Goal: Information Seeking & Learning: Compare options

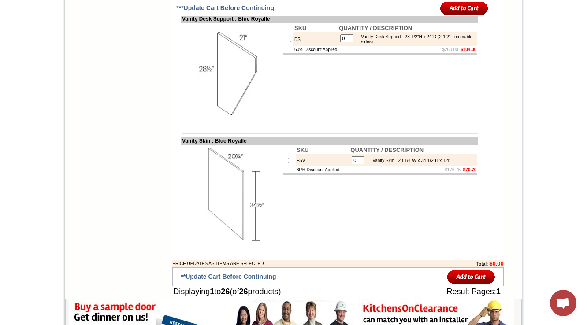
click at [272, 123] on img at bounding box center [231, 73] width 99 height 99
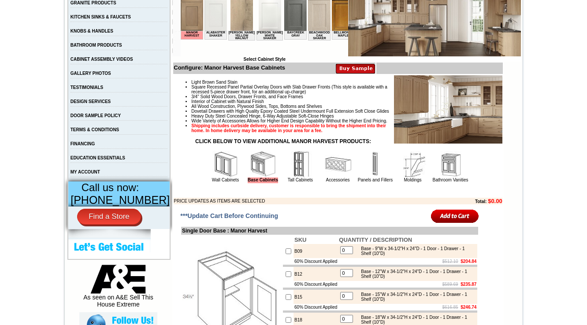
click at [447, 178] on img at bounding box center [450, 164] width 26 height 26
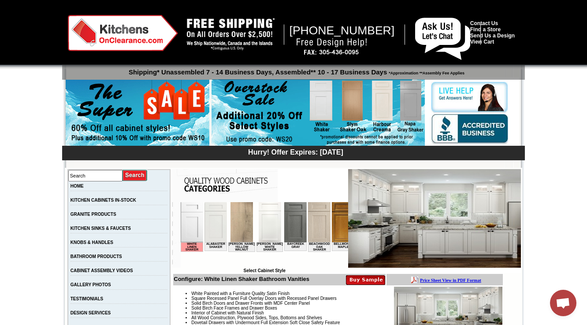
scroll to position [212, 0]
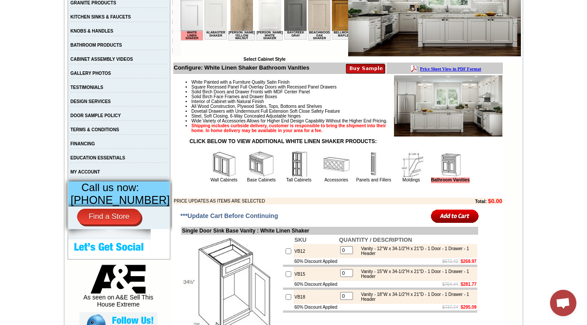
click at [248, 178] on img at bounding box center [261, 164] width 26 height 26
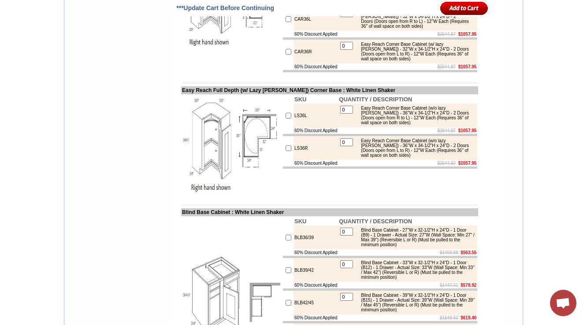
drag, startPoint x: 172, startPoint y: 136, endPoint x: 276, endPoint y: 136, distance: 104.9
copy td "Easy Reach Full Depth Corner Base"
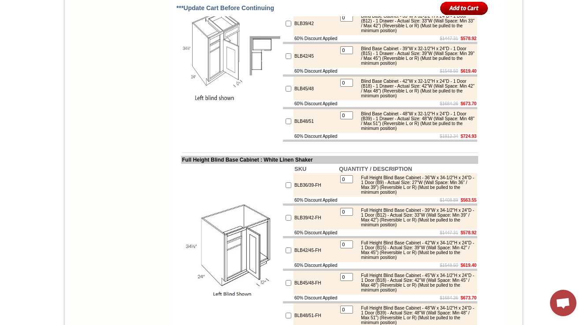
scroll to position [4983, 0]
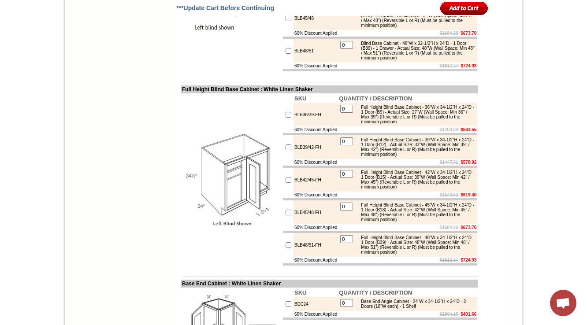
drag, startPoint x: 326, startPoint y: 118, endPoint x: 173, endPoint y: 119, distance: 153.0
copy td "Easy Reach Full Depth (w/ Lazy Susan) Corner Base"
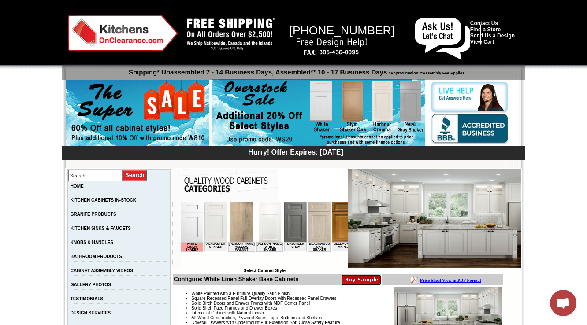
scroll to position [247, 0]
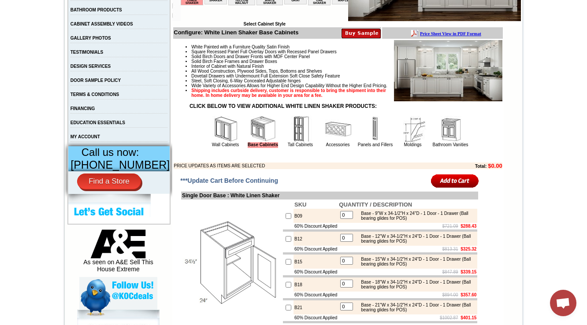
drag, startPoint x: 323, startPoint y: 149, endPoint x: 318, endPoint y: 155, distance: 7.2
click at [325, 142] on img at bounding box center [338, 129] width 26 height 26
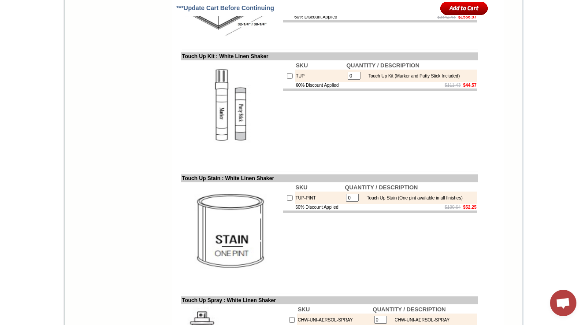
drag, startPoint x: 240, startPoint y: 129, endPoint x: 172, endPoint y: 130, distance: 68.4
copy td "Traditional Wood Hood"
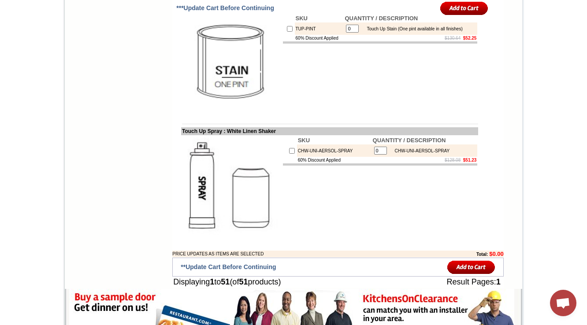
scroll to position [3221, 0]
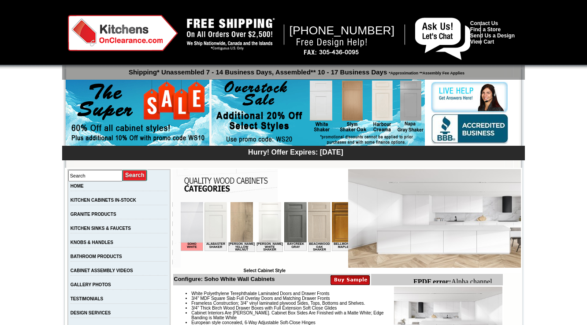
scroll to position [3799, 0]
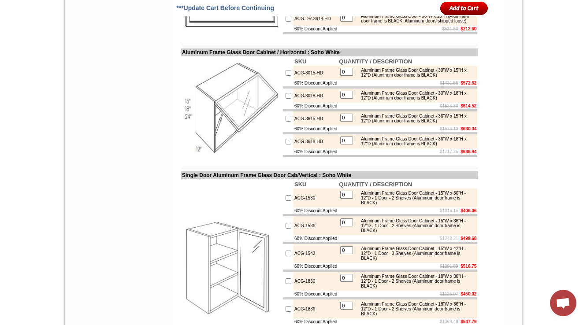
drag, startPoint x: 295, startPoint y: 138, endPoint x: 182, endPoint y: 132, distance: 113.5
copy tbody "Aluminum Frame Glass Door / Horizontal"
drag, startPoint x: 264, startPoint y: 135, endPoint x: 177, endPoint y: 134, distance: 87.3
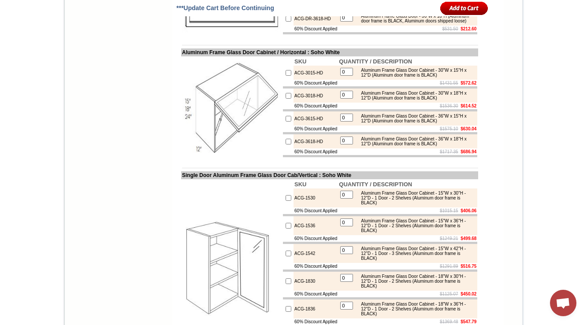
copy tbody "Aluminum Frame Glass Door / Horizonta"
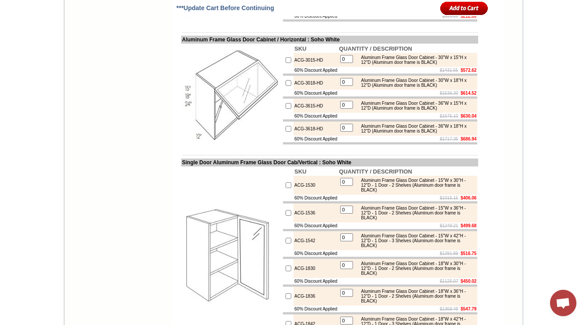
scroll to position [3834, 0]
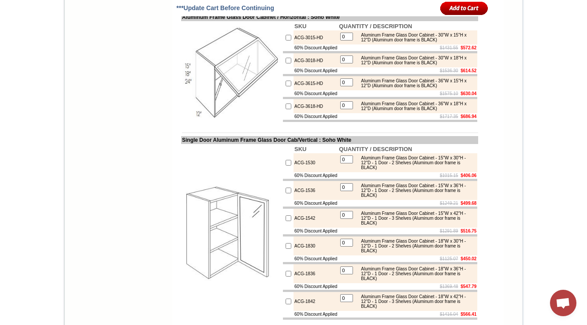
drag, startPoint x: 337, startPoint y: 102, endPoint x: 302, endPoint y: 104, distance: 34.9
copy td "Soho White"
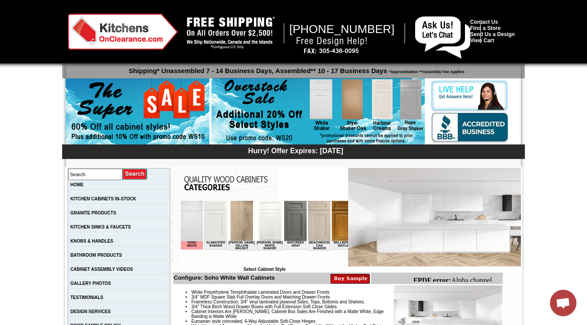
scroll to position [176, 0]
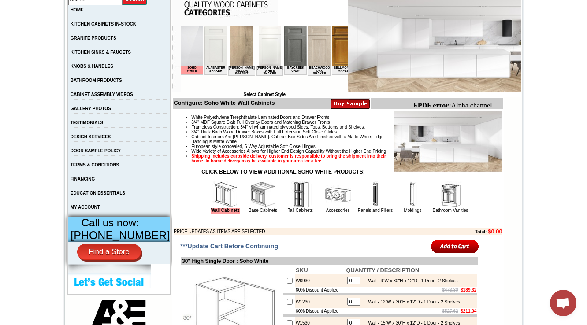
click at [325, 208] on img at bounding box center [338, 195] width 26 height 26
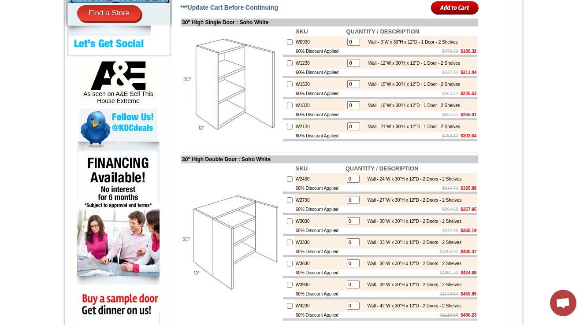
scroll to position [423, 0]
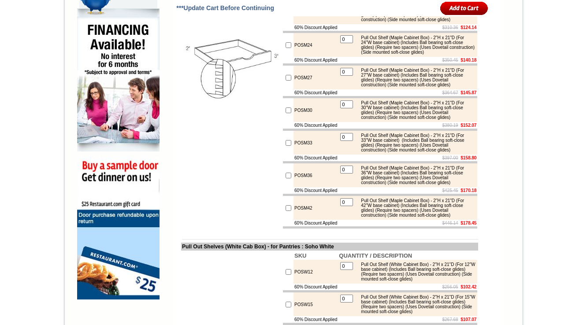
scroll to position [706, 0]
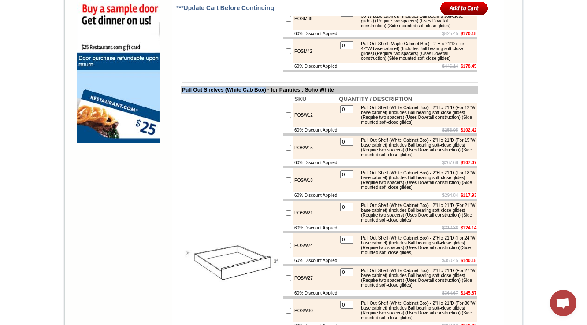
drag, startPoint x: 271, startPoint y: 198, endPoint x: 204, endPoint y: 192, distance: 67.7
copy tbody "Pull Out Shelves (White Cab Box)"
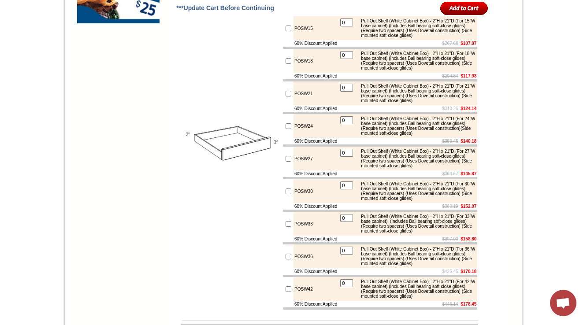
scroll to position [847, 0]
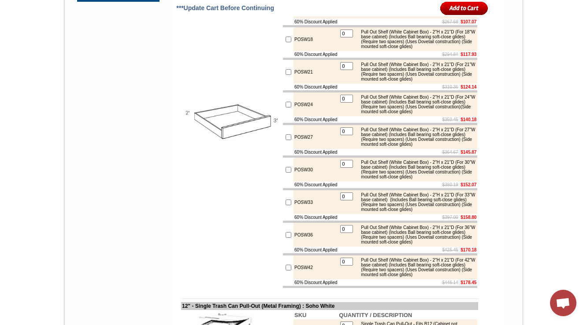
click at [185, 156] on td at bounding box center [231, 121] width 101 height 336
drag, startPoint x: 173, startPoint y: 57, endPoint x: 271, endPoint y: 56, distance: 97.9
copy td "Pull Out Shelves (White Cab Box)"
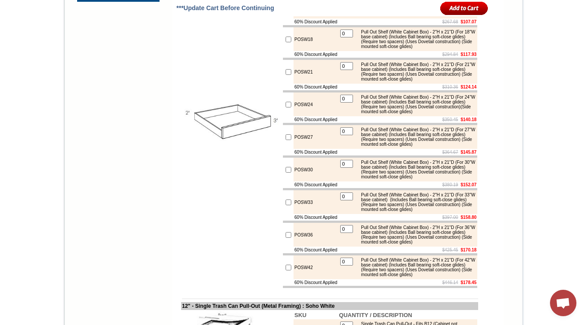
drag, startPoint x: 175, startPoint y: 58, endPoint x: 303, endPoint y: 58, distance: 128.3
drag, startPoint x: 174, startPoint y: 57, endPoint x: 313, endPoint y: 57, distance: 139.3
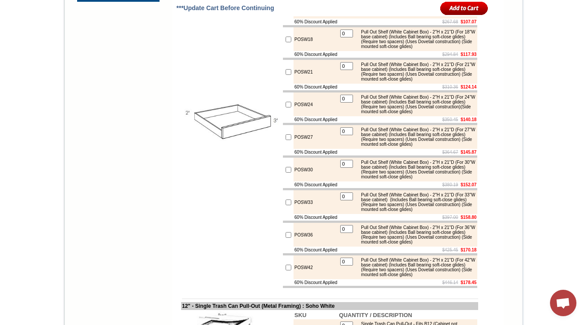
copy td "Pull Out Shelves (White Cab Box) - for Pantries"
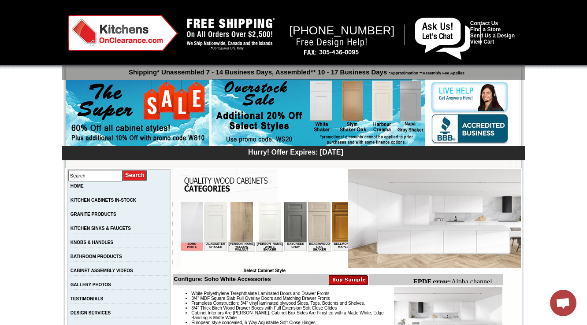
scroll to position [282, 0]
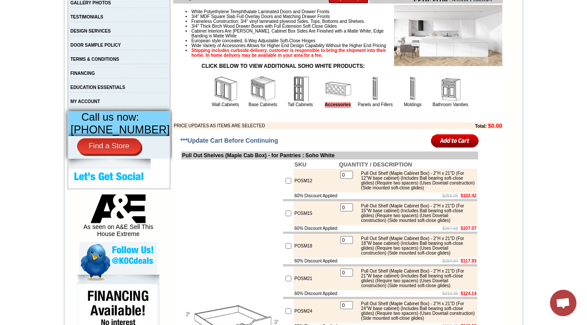
click at [365, 102] on img at bounding box center [375, 89] width 26 height 26
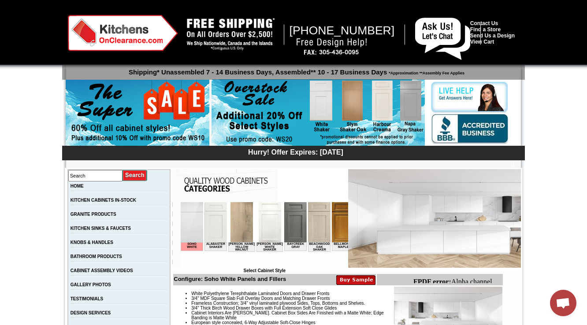
scroll to position [176, 0]
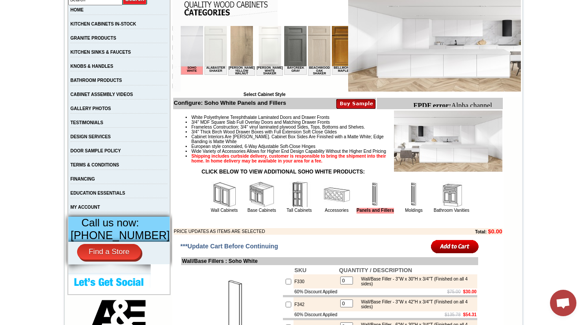
click at [220, 208] on img at bounding box center [224, 195] width 26 height 26
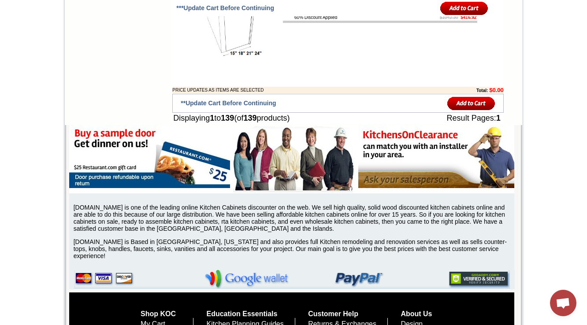
scroll to position [4404, 0]
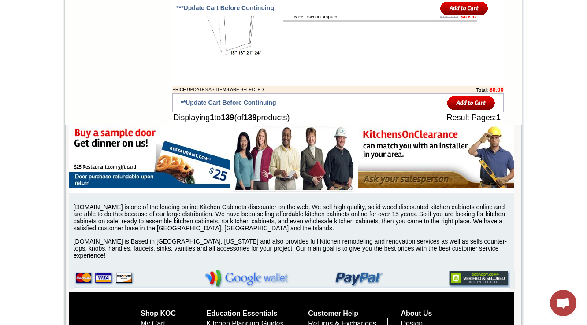
drag, startPoint x: 116, startPoint y: 168, endPoint x: 53, endPoint y: 32, distance: 150.3
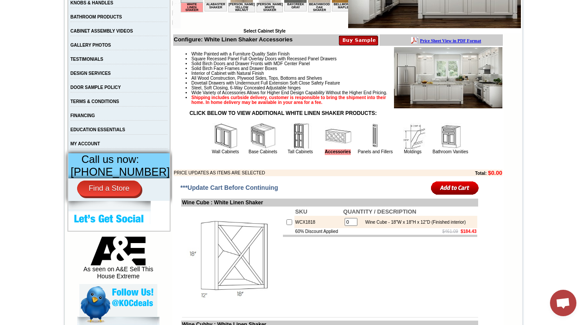
scroll to position [247, 0]
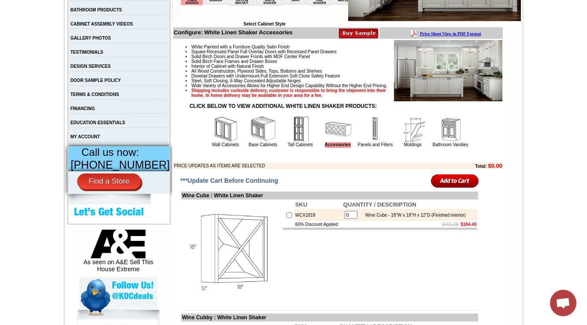
click at [213, 142] on img at bounding box center [226, 129] width 26 height 26
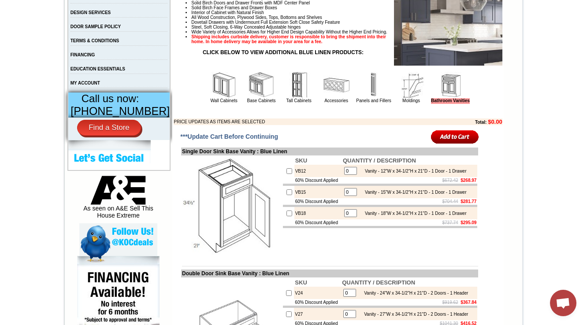
scroll to position [317, 0]
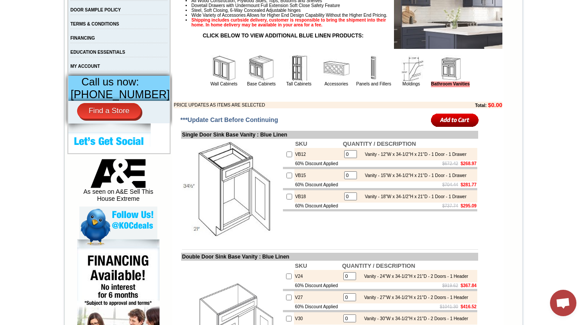
click at [217, 81] on img at bounding box center [224, 68] width 26 height 26
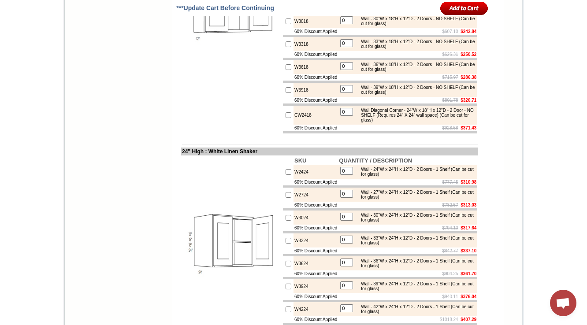
scroll to position [1834, 0]
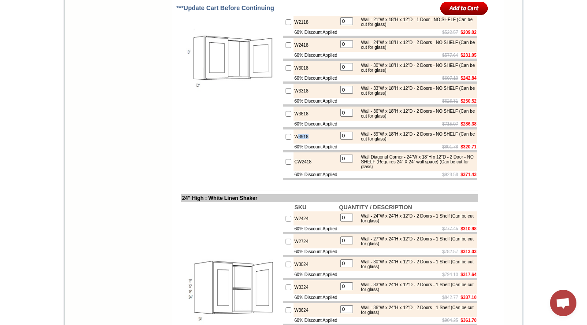
drag, startPoint x: 305, startPoint y: 273, endPoint x: 291, endPoint y: 273, distance: 13.7
click at [294, 144] on td "W3918" at bounding box center [316, 137] width 45 height 14
copy td "3918"
drag, startPoint x: 294, startPoint y: 274, endPoint x: 302, endPoint y: 273, distance: 8.0
click at [302, 144] on td "W3918" at bounding box center [316, 137] width 45 height 14
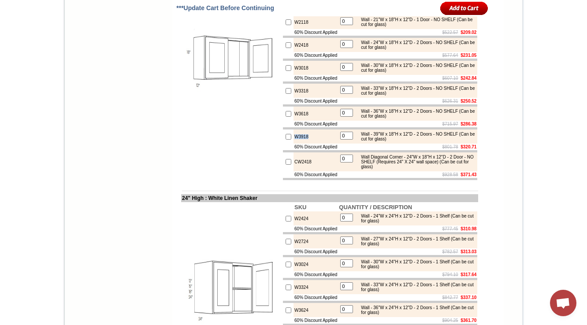
copy td "W3918"
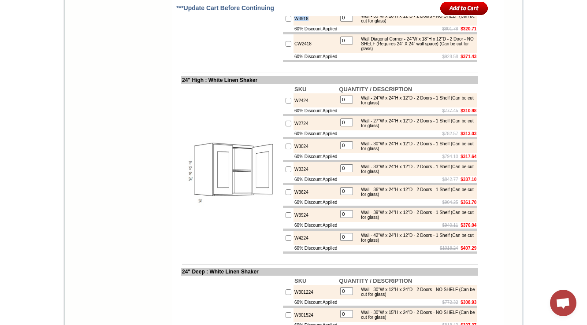
scroll to position [1975, 0]
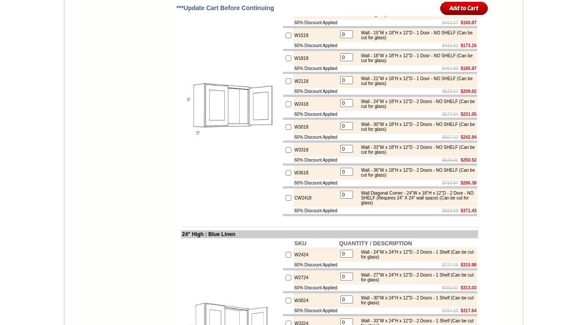
scroll to position [1834, 0]
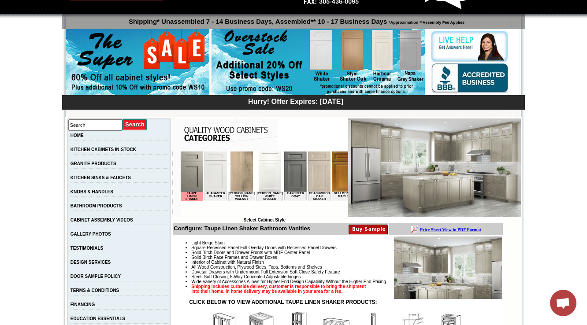
scroll to position [247, 0]
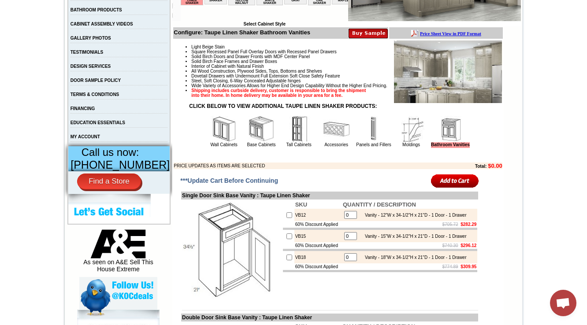
click at [214, 142] on img at bounding box center [224, 129] width 26 height 26
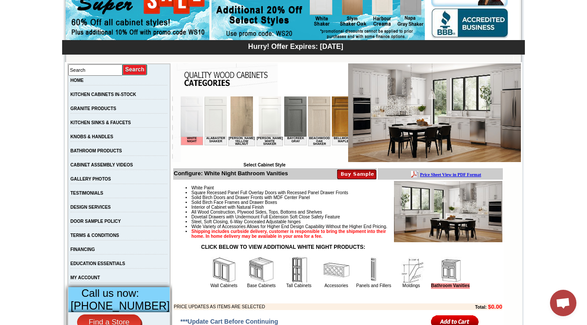
scroll to position [282, 0]
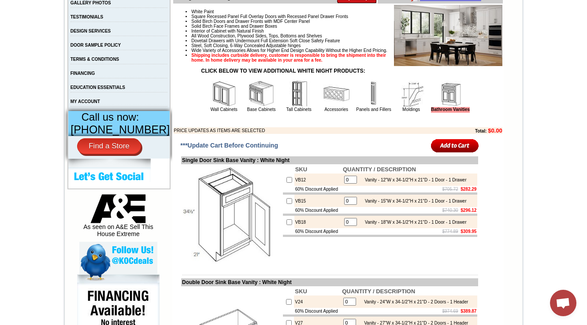
click at [217, 107] on img at bounding box center [224, 94] width 26 height 26
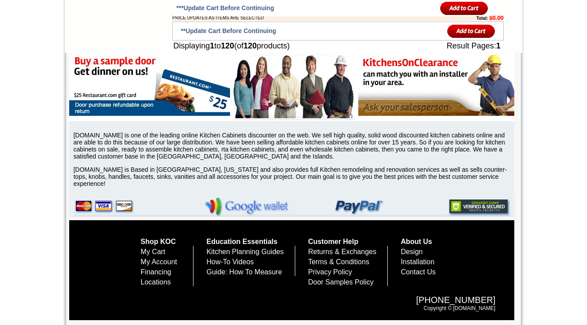
scroll to position [4569, 0]
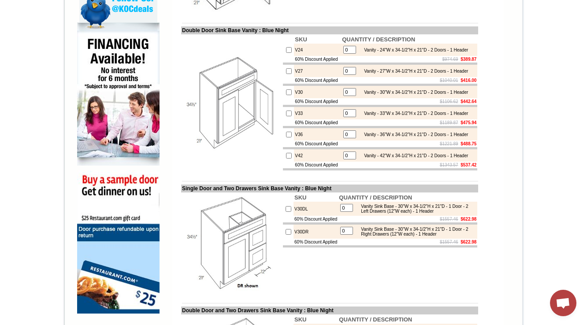
scroll to position [217, 0]
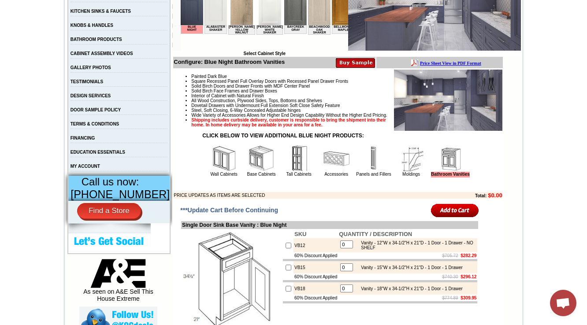
click at [211, 172] on img at bounding box center [224, 159] width 26 height 26
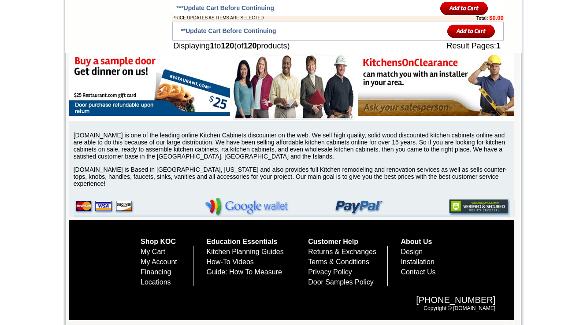
scroll to position [4563, 0]
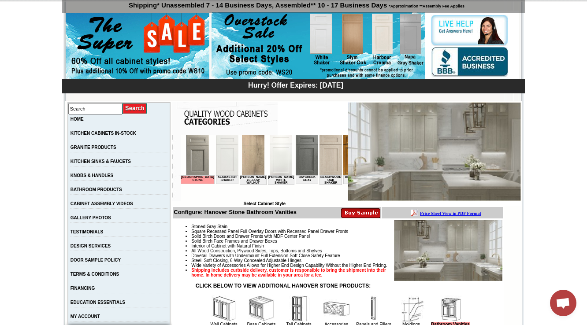
scroll to position [176, 0]
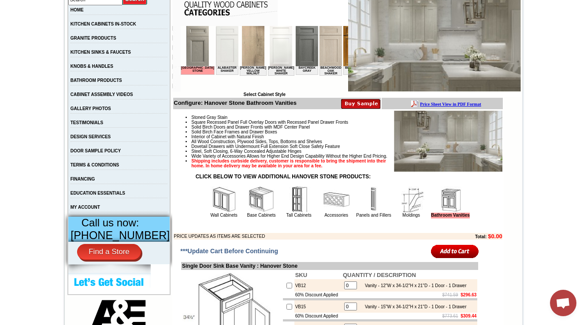
click at [210, 235] on td "Stoned Gray Stain Square Recessed Panel Full Overlay Doors with Recessed Panel …" at bounding box center [337, 175] width 329 height 130
click at [214, 218] on link "Wall Cabinets" at bounding box center [223, 215] width 27 height 5
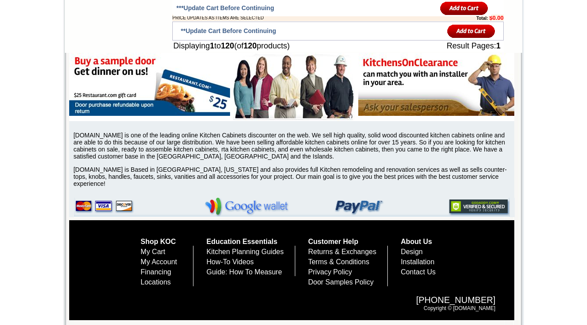
scroll to position [4563, 0]
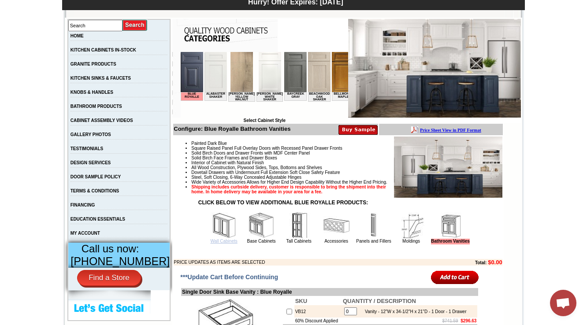
scroll to position [183, 0]
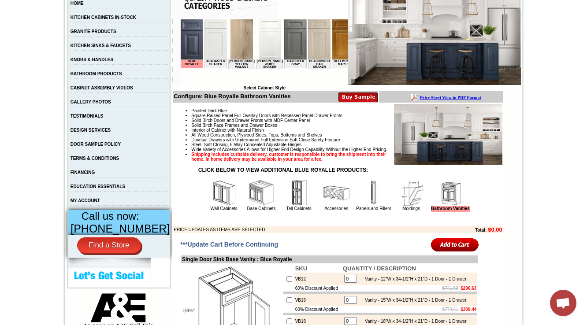
click img
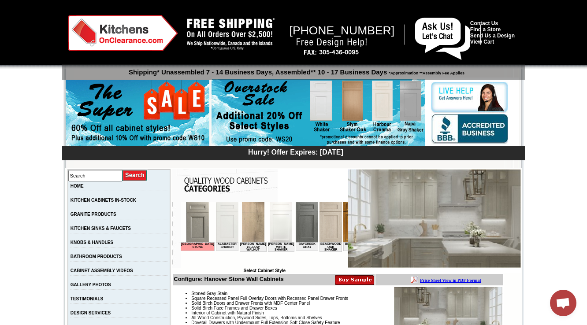
scroll to position [4569, 0]
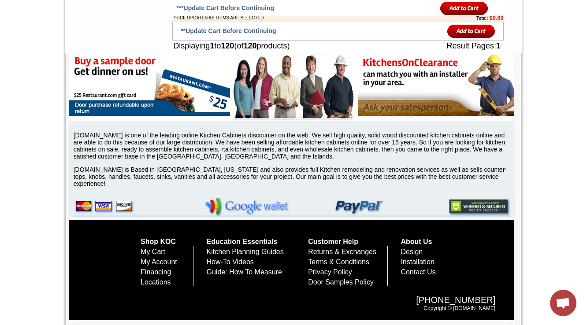
scroll to position [4563, 0]
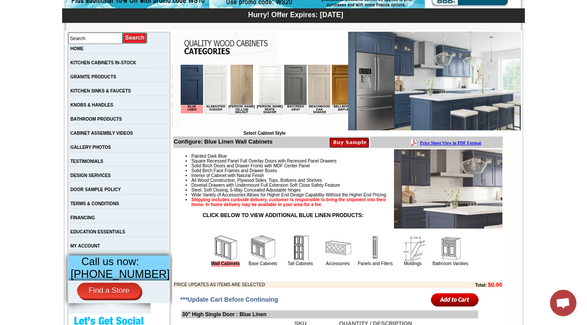
scroll to position [1946, 0]
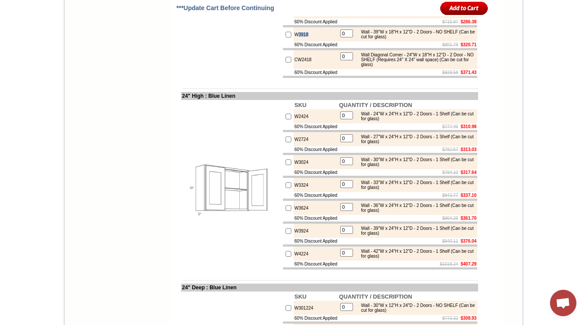
copy td "3918"
drag, startPoint x: 304, startPoint y: 162, endPoint x: 159, endPoint y: 90, distance: 162.1
click at [294, 41] on td "W3918" at bounding box center [316, 34] width 45 height 14
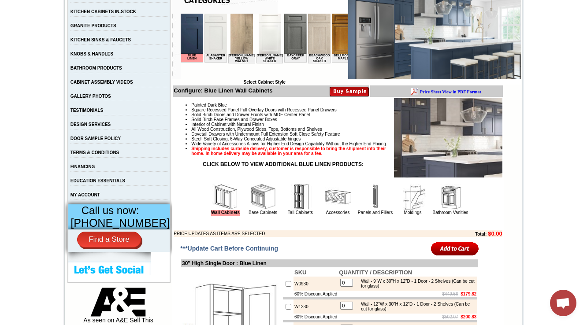
scroll to position [218, 0]
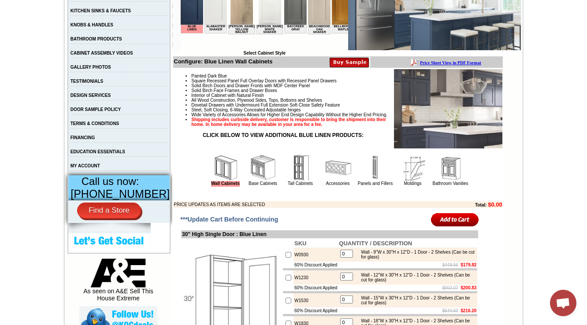
click at [250, 181] on img at bounding box center [263, 168] width 26 height 26
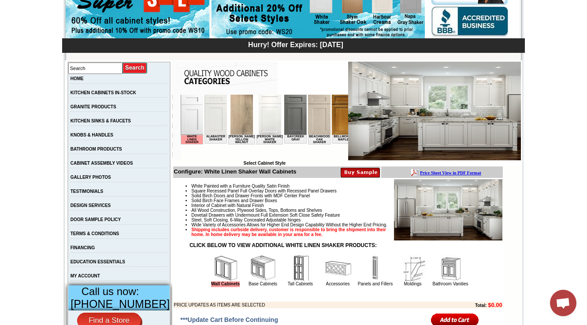
scroll to position [178, 0]
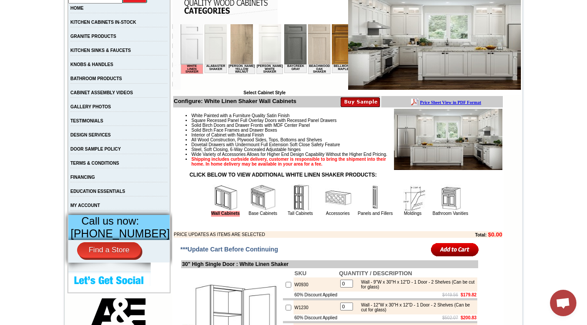
click at [250, 211] on img at bounding box center [263, 198] width 26 height 26
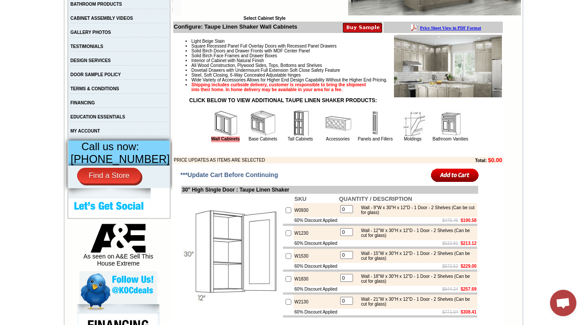
scroll to position [253, 0]
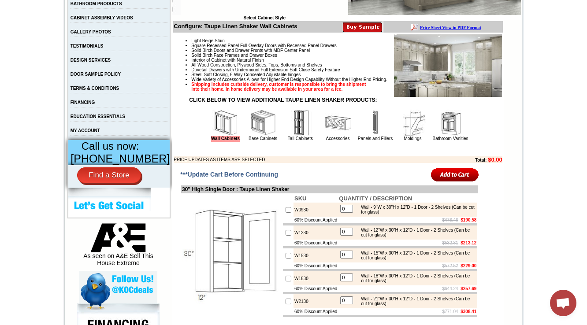
click at [250, 136] on img at bounding box center [263, 123] width 26 height 26
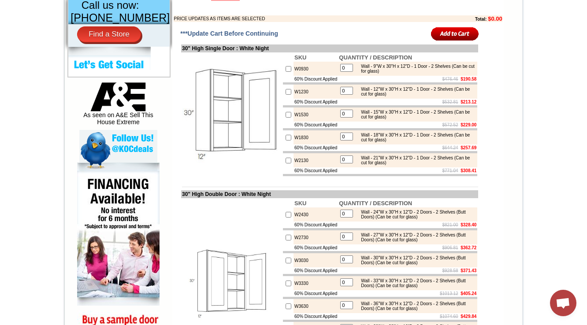
scroll to position [359, 0]
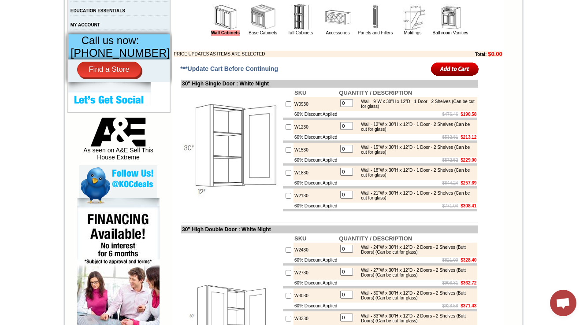
click at [250, 30] on img at bounding box center [263, 17] width 26 height 26
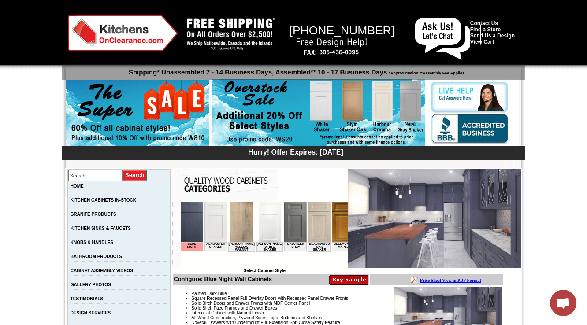
scroll to position [247, 0]
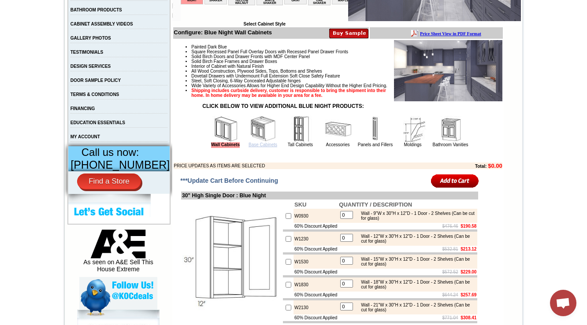
click at [259, 147] on link "Base Cabinets" at bounding box center [263, 144] width 29 height 5
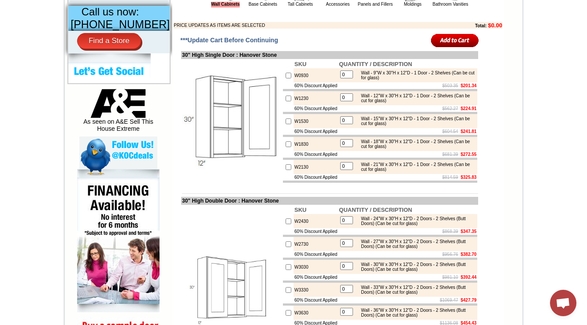
scroll to position [183, 0]
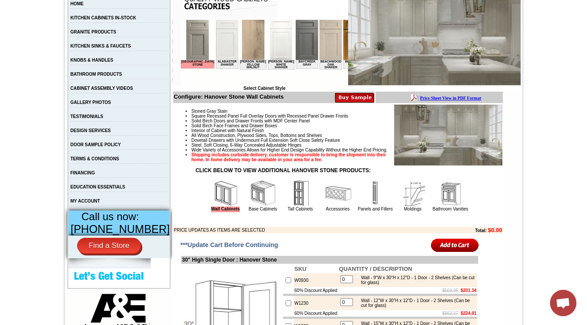
click at [255, 207] on img at bounding box center [263, 193] width 26 height 26
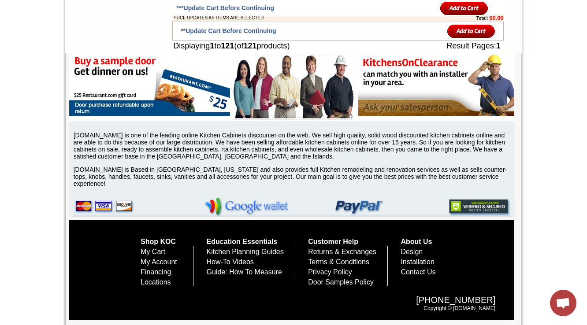
scroll to position [1946, 0]
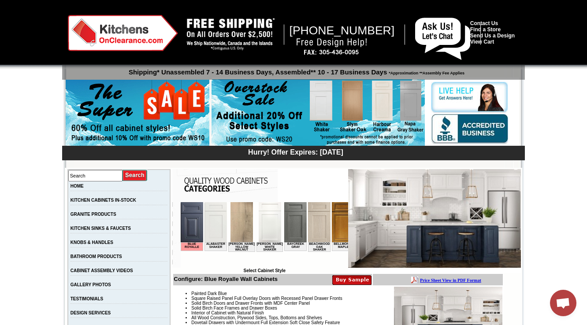
scroll to position [282, 0]
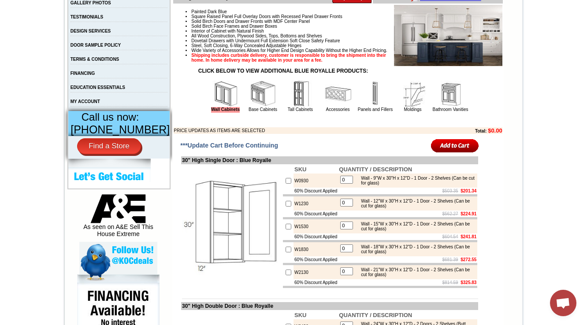
click at [250, 107] on img at bounding box center [263, 94] width 26 height 26
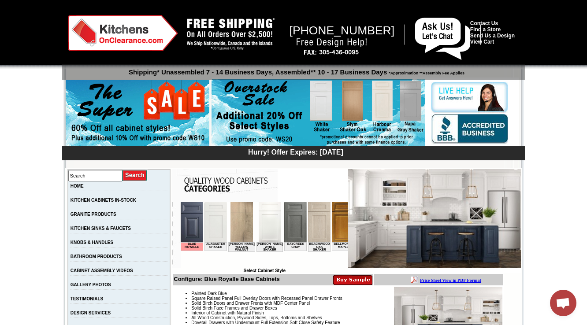
scroll to position [247, 0]
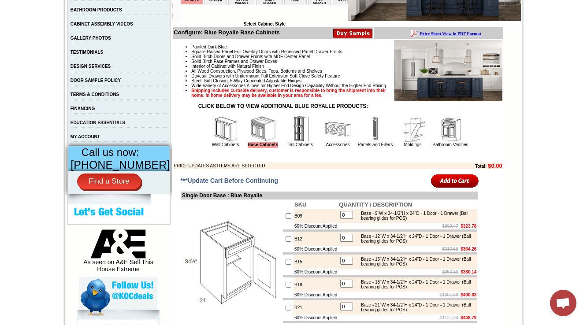
drag, startPoint x: 289, startPoint y: 150, endPoint x: 272, endPoint y: 159, distance: 19.9
click at [289, 142] on img at bounding box center [300, 129] width 26 height 26
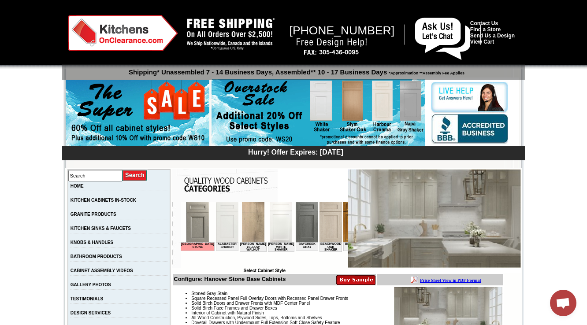
scroll to position [247, 0]
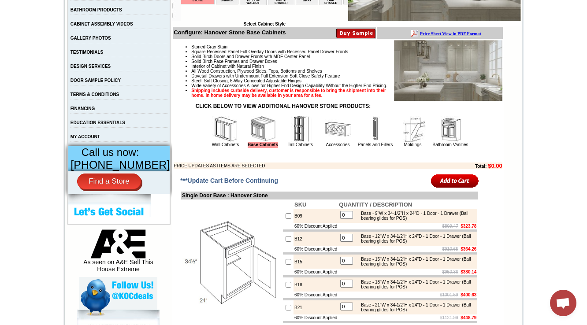
click at [287, 142] on img at bounding box center [300, 129] width 26 height 26
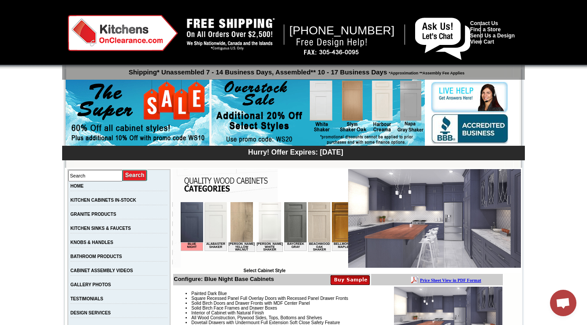
scroll to position [141, 0]
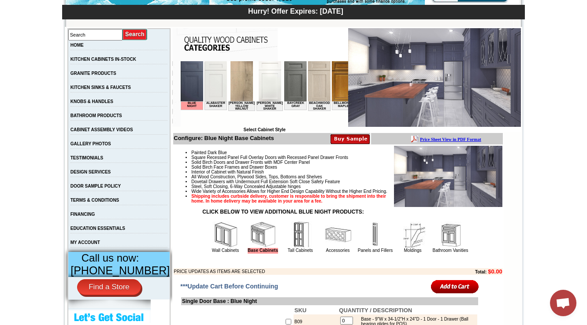
click at [325, 248] on img at bounding box center [338, 235] width 26 height 26
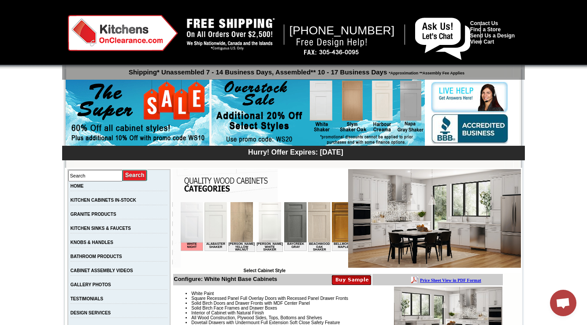
scroll to position [212, 0]
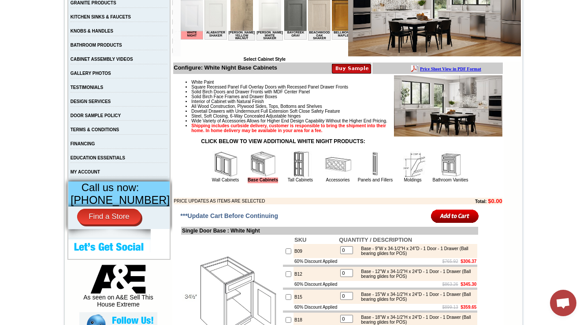
click at [287, 172] on img at bounding box center [300, 164] width 26 height 26
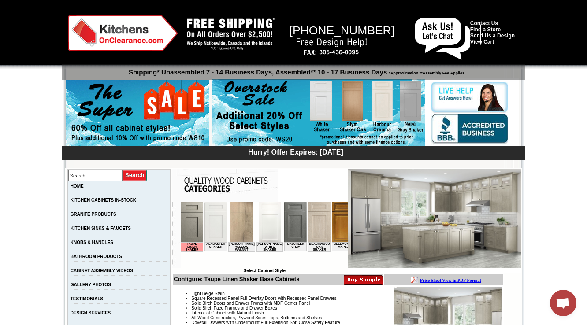
scroll to position [176, 0]
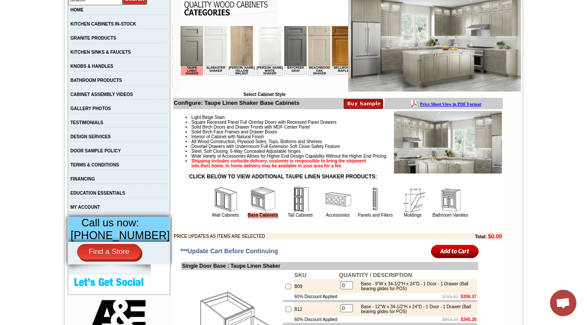
click at [291, 212] on img at bounding box center [300, 200] width 26 height 26
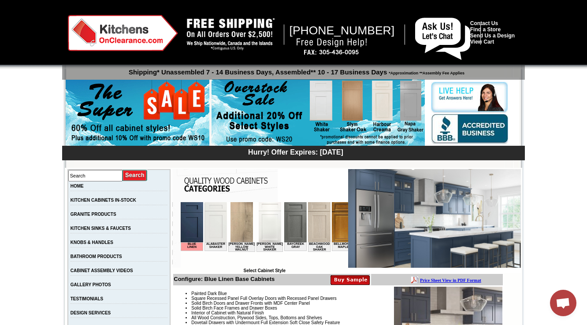
scroll to position [247, 0]
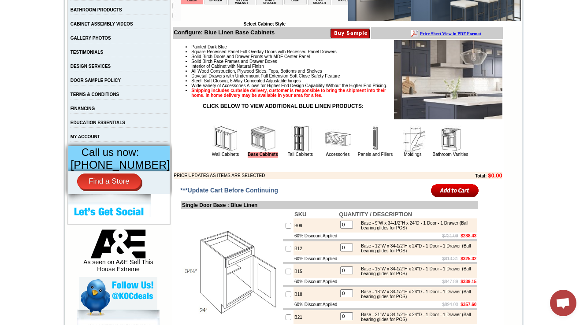
drag, startPoint x: 287, startPoint y: 151, endPoint x: 86, endPoint y: 49, distance: 225.6
click at [287, 151] on img at bounding box center [300, 139] width 26 height 26
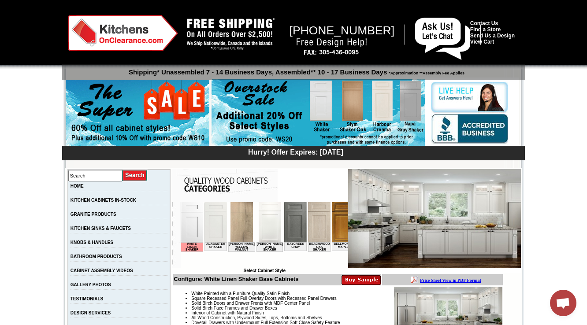
scroll to position [247, 0]
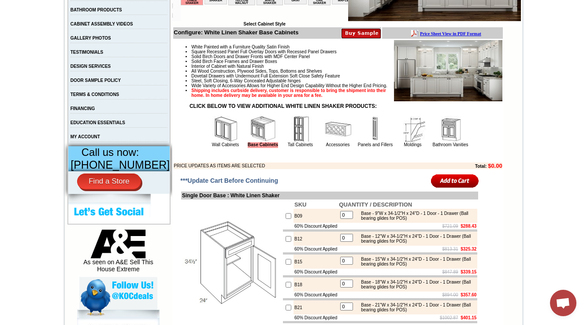
click at [295, 142] on img at bounding box center [300, 129] width 26 height 26
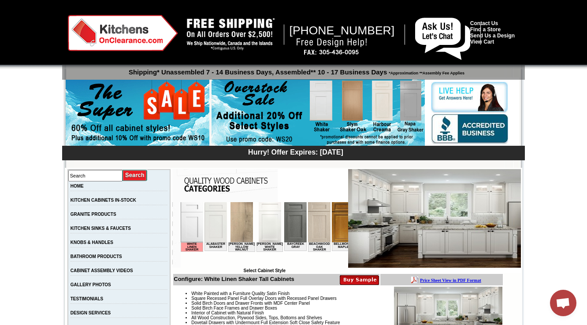
scroll to position [282, 0]
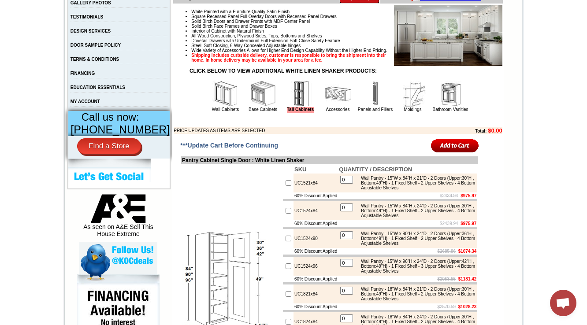
click at [325, 107] on img at bounding box center [338, 94] width 26 height 26
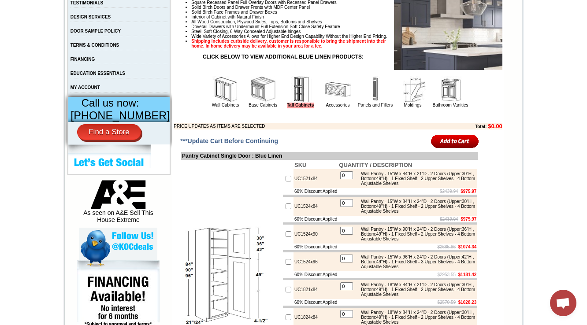
scroll to position [134, 0]
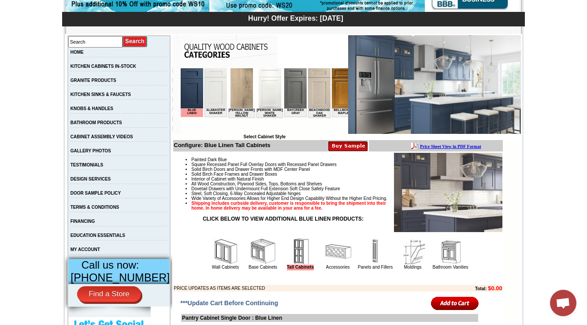
click at [221, 258] on tbody "Configure: Blue Linen Tall Cabinets" at bounding box center [337, 216] width 329 height 152
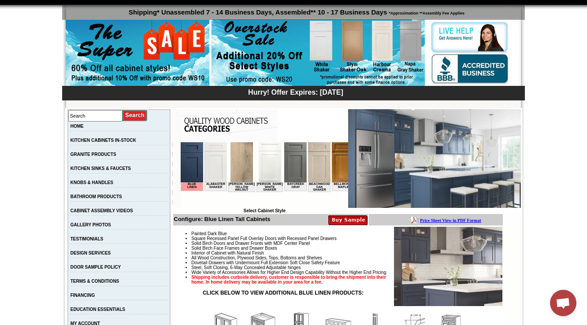
scroll to position [282, 0]
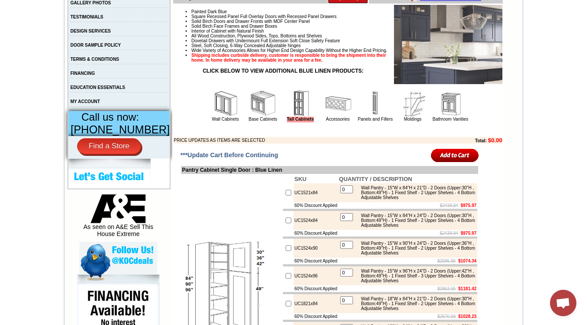
click at [326, 116] on img at bounding box center [338, 103] width 26 height 26
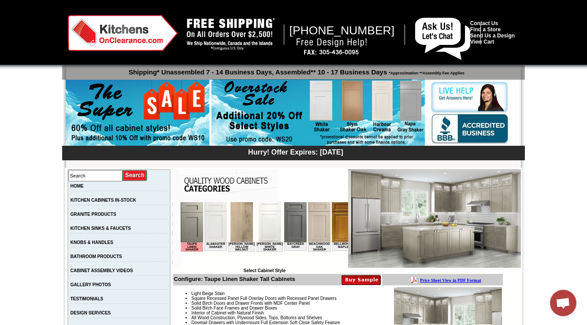
drag, startPoint x: 589, startPoint y: 138, endPoint x: 582, endPoint y: 165, distance: 28.0
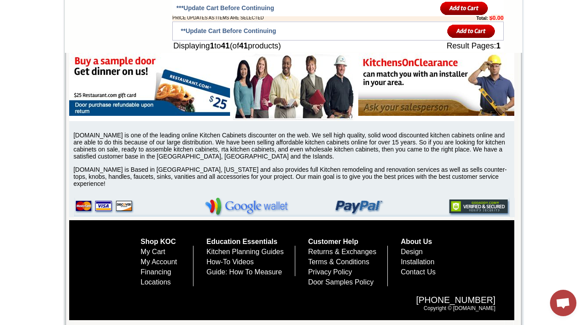
scroll to position [2076, 0]
click at [348, 220] on div "Shop KOC My Cart My Account Financing Locations Education Essentials Kitchen Pl…" at bounding box center [291, 270] width 445 height 100
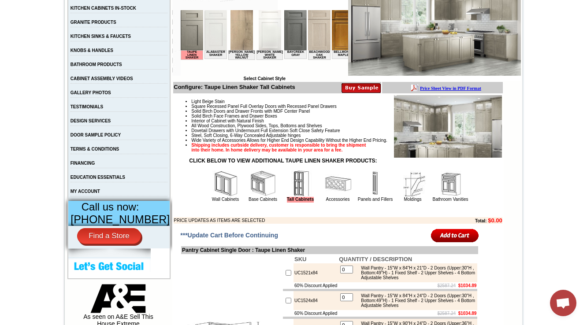
scroll to position [212, 0]
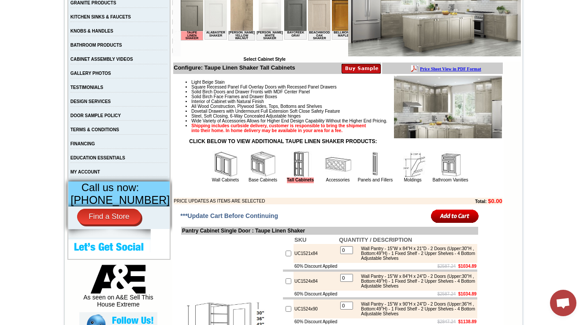
click at [336, 178] on img at bounding box center [338, 164] width 26 height 26
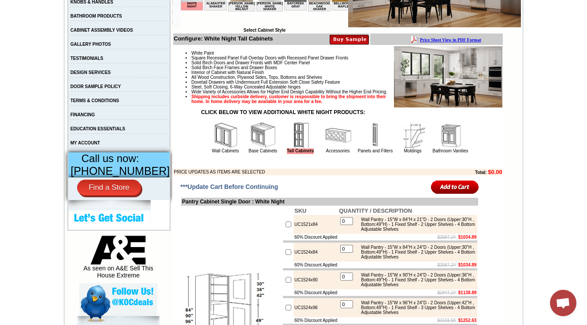
scroll to position [247, 0]
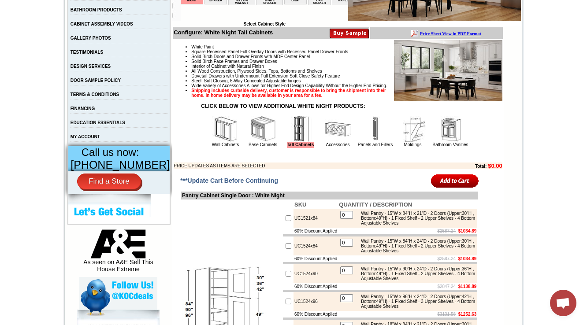
click at [330, 142] on img at bounding box center [338, 129] width 26 height 26
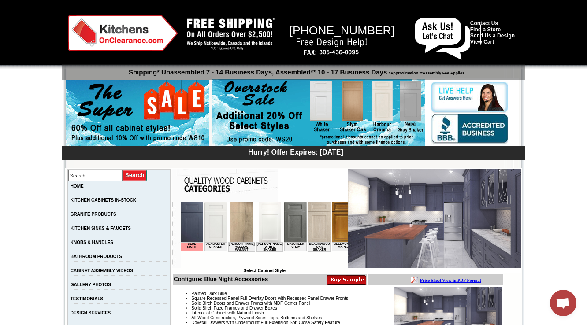
scroll to position [317, 0]
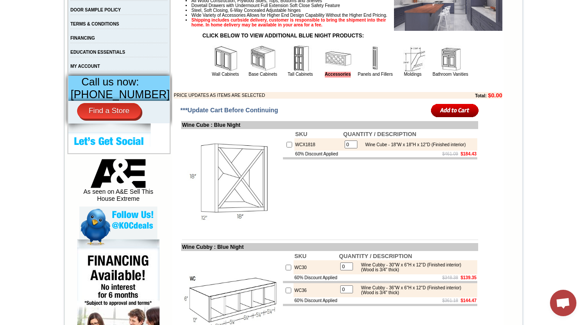
click at [295, 72] on img at bounding box center [300, 58] width 26 height 26
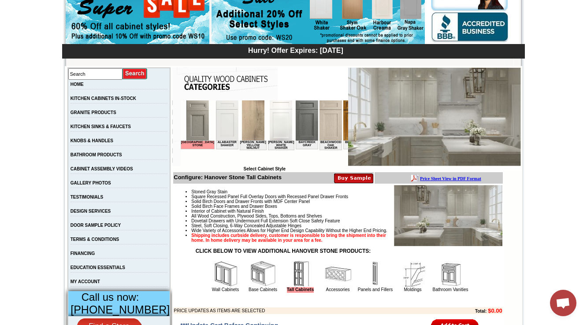
scroll to position [206, 0]
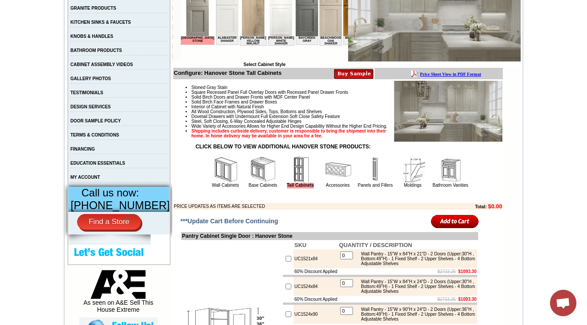
click at [325, 183] on img at bounding box center [338, 170] width 26 height 26
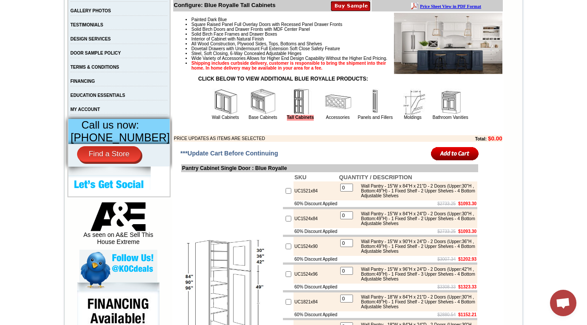
scroll to position [282, 0]
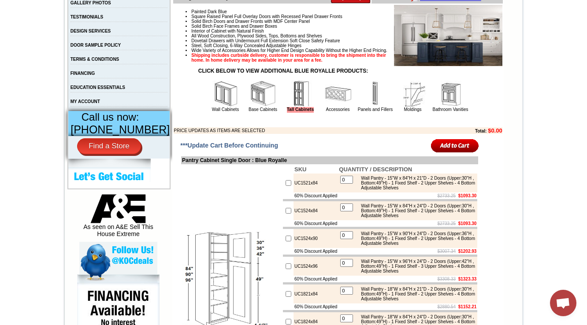
click at [325, 107] on img at bounding box center [338, 94] width 26 height 26
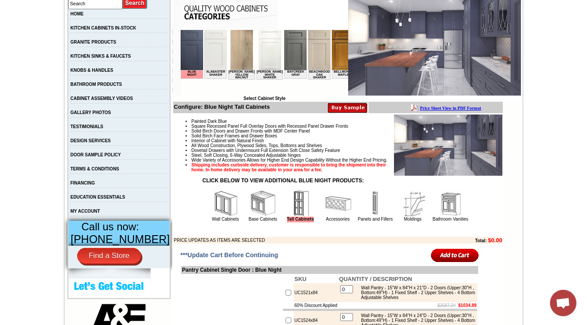
scroll to position [247, 0]
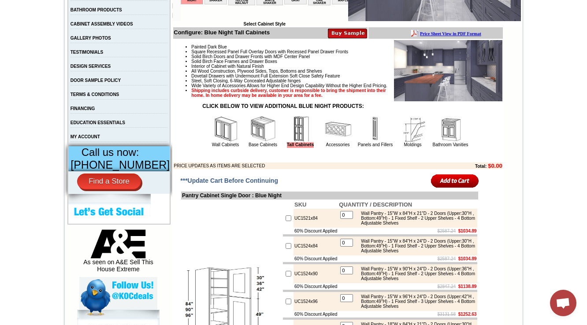
click at [336, 142] on img at bounding box center [338, 129] width 26 height 26
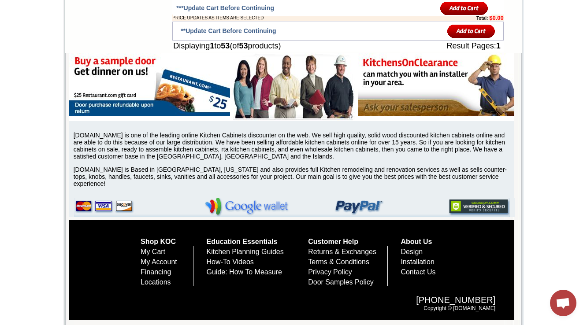
scroll to position [2630, 0]
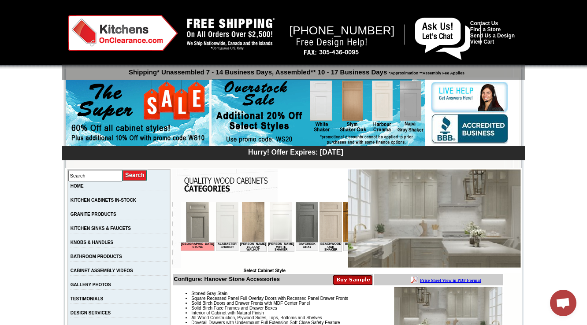
drag, startPoint x: 587, startPoint y: 22, endPoint x: 592, endPoint y: 28, distance: 8.5
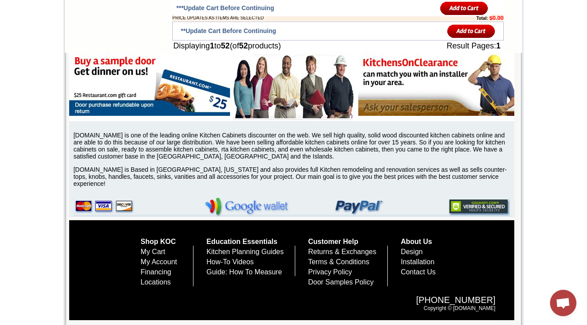
scroll to position [3658, 0]
click at [429, 171] on p "[DOMAIN_NAME] is Based in [GEOGRAPHIC_DATA], [US_STATE] and also provides full …" at bounding box center [294, 176] width 441 height 21
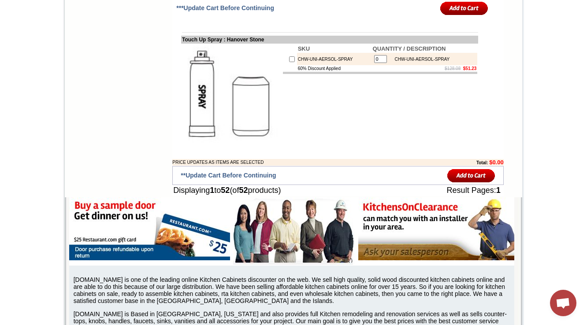
scroll to position [2630, 0]
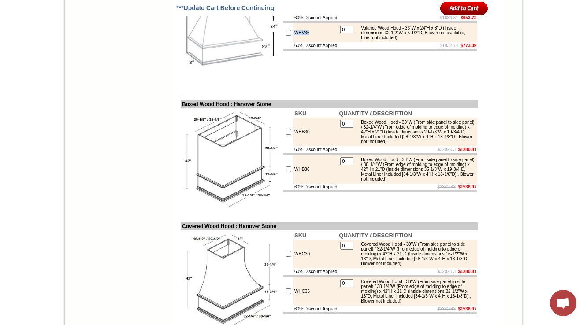
drag, startPoint x: 302, startPoint y: 217, endPoint x: 286, endPoint y: 217, distance: 16.8
click at [294, 42] on td "WHV36" at bounding box center [316, 32] width 45 height 19
copy td "WHV36"
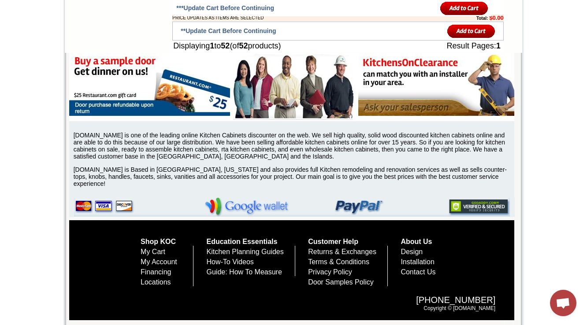
scroll to position [3371, 0]
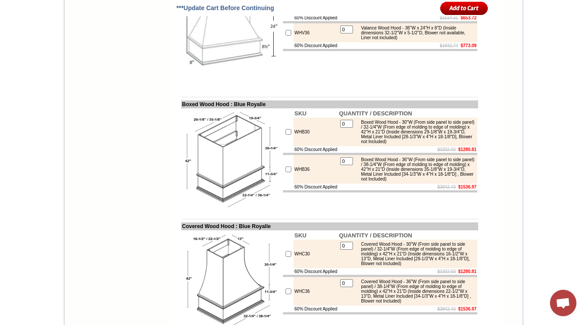
drag, startPoint x: 288, startPoint y: 185, endPoint x: 280, endPoint y: 189, distance: 8.7
click at [283, 15] on tr "WHV30 0 Valance Wood Hood - 30"W x 24"H x 8"D (Inside dimensions 26-1/2"W x 5-1…" at bounding box center [380, 5] width 194 height 19
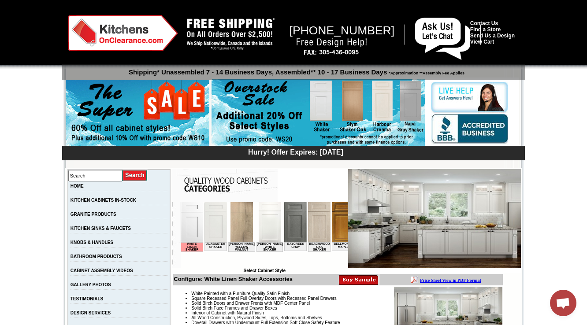
scroll to position [212, 0]
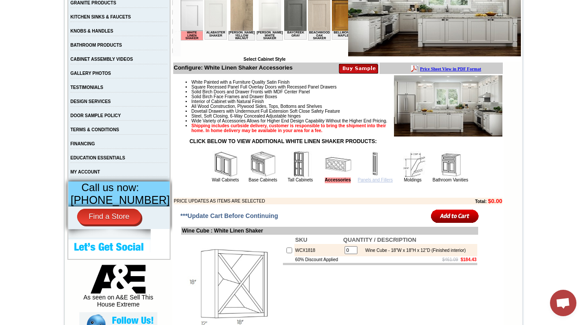
click at [360, 183] on link "Panels and Fillers" at bounding box center [375, 180] width 35 height 5
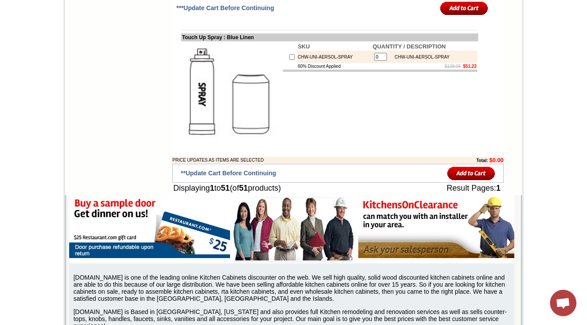
scroll to position [3658, 0]
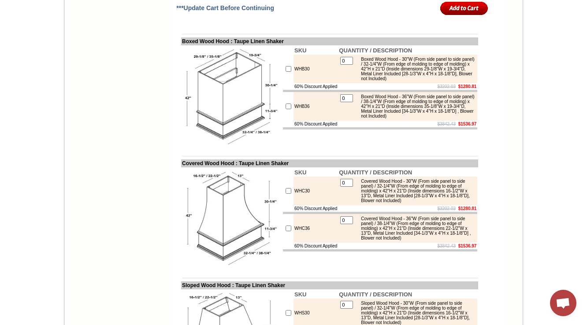
scroll to position [2688, 0]
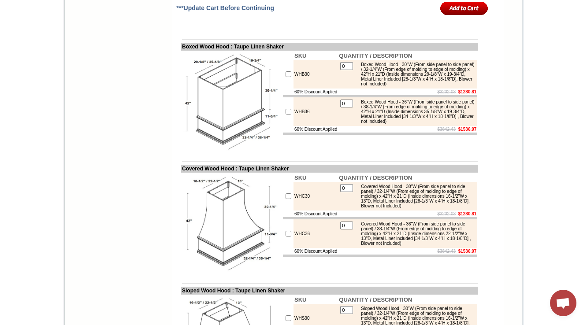
drag, startPoint x: 305, startPoint y: 124, endPoint x: 284, endPoint y: 127, distance: 21.4
drag, startPoint x: 174, startPoint y: 106, endPoint x: 250, endPoint y: 150, distance: 87.5
copy td "Valance Wood Hood"
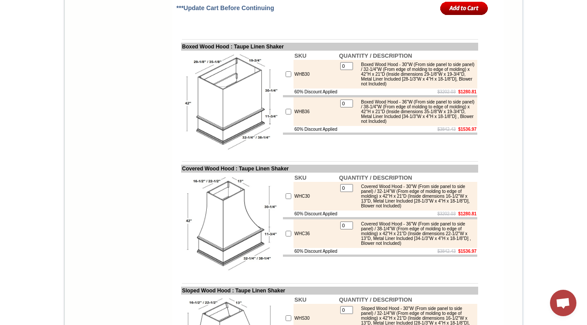
copy td "Valance Wood Hood"
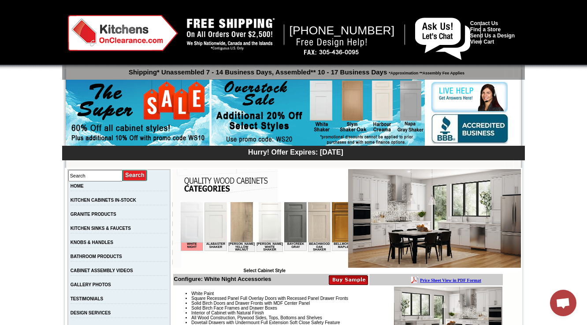
scroll to position [2630, 0]
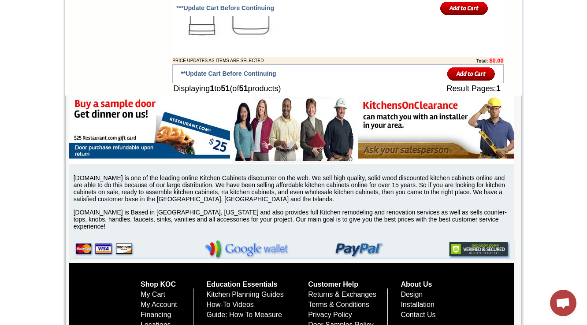
scroll to position [3658, 0]
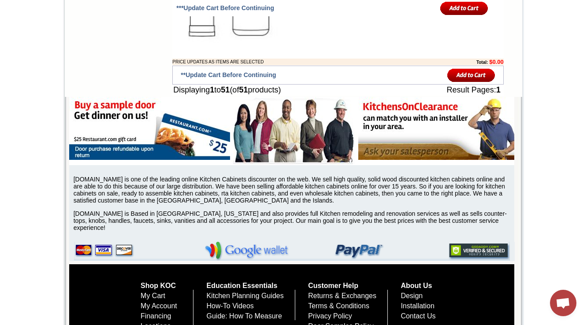
scroll to position [3658, 0]
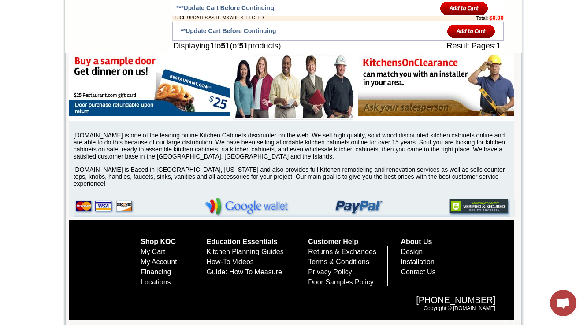
scroll to position [3658, 0]
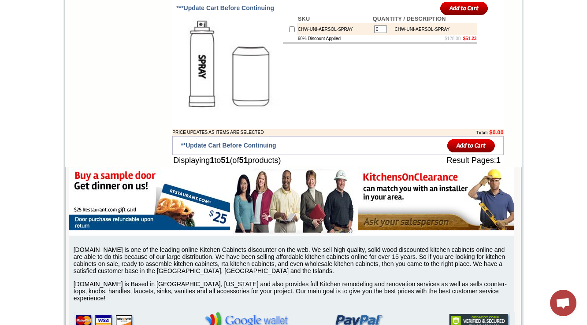
scroll to position [3658, 0]
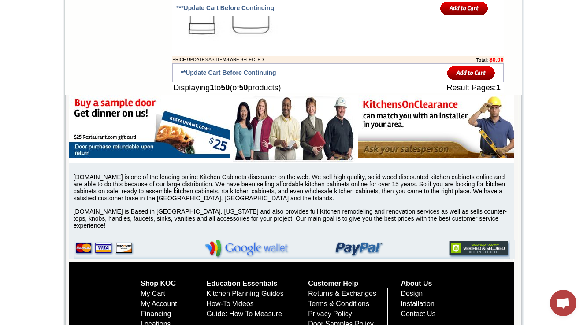
scroll to position [3147, 0]
